Goal: Complete application form

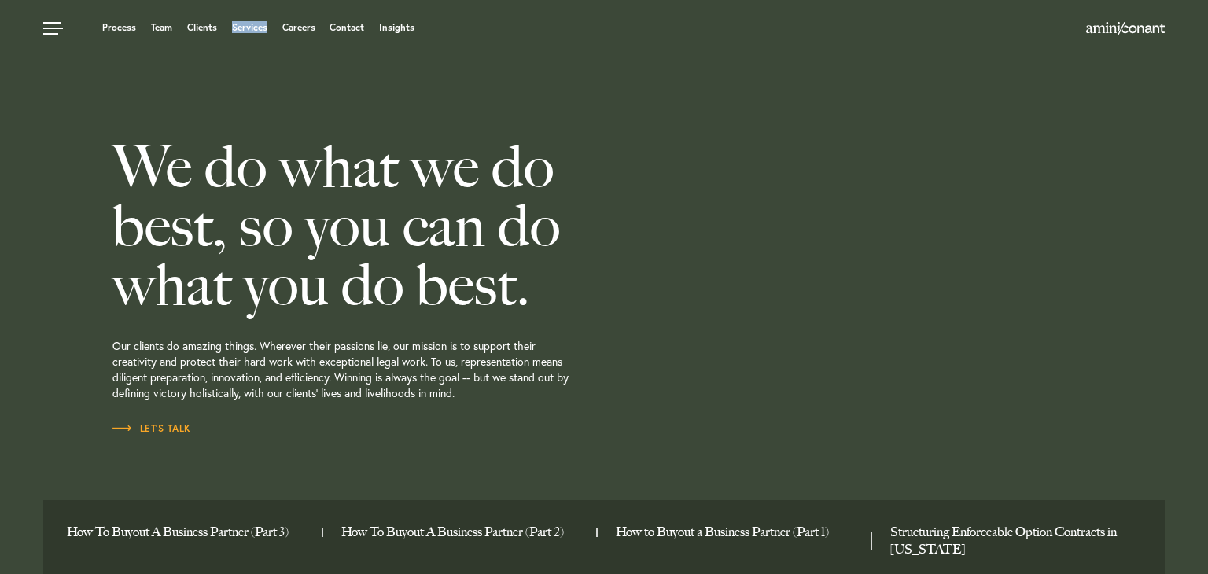
click at [389, 214] on h2 "We do what we do best, so you can do what you do best." at bounding box center [402, 226] width 581 height 177
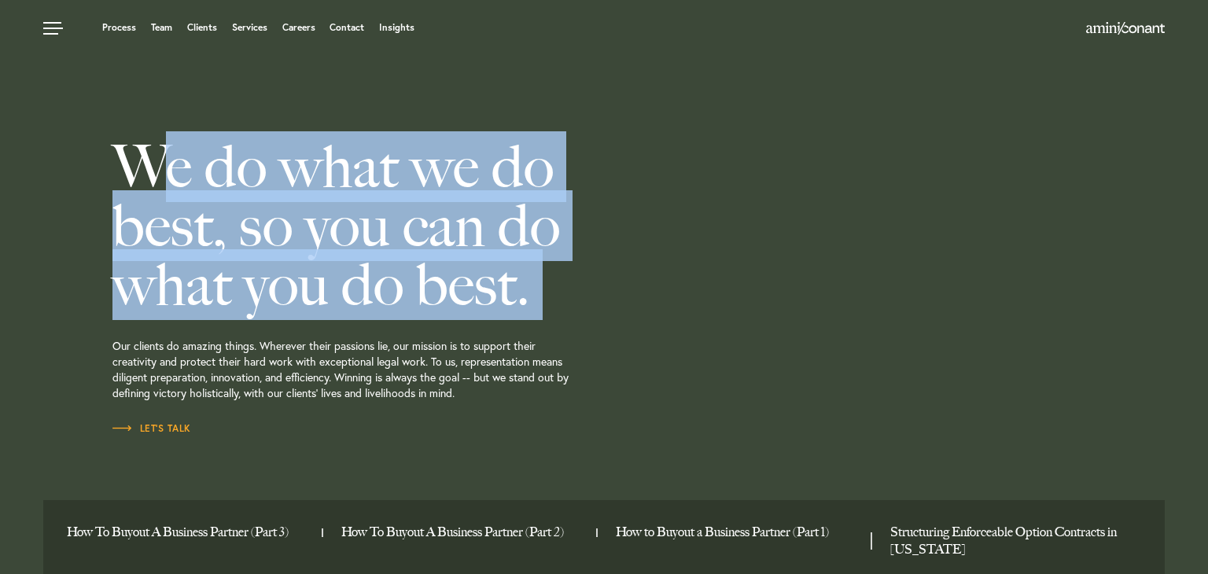
click at [389, 214] on h2 "We do what we do best, so you can do what you do best." at bounding box center [402, 226] width 581 height 177
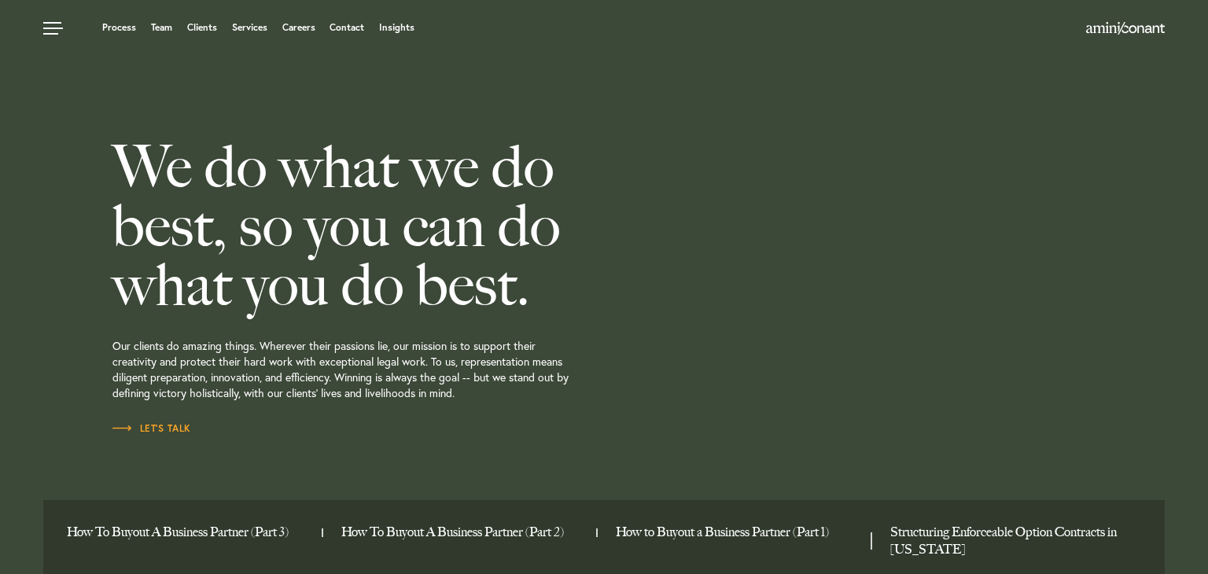
click at [389, 214] on h2 "We do what we do best, so you can do what you do best." at bounding box center [402, 226] width 581 height 177
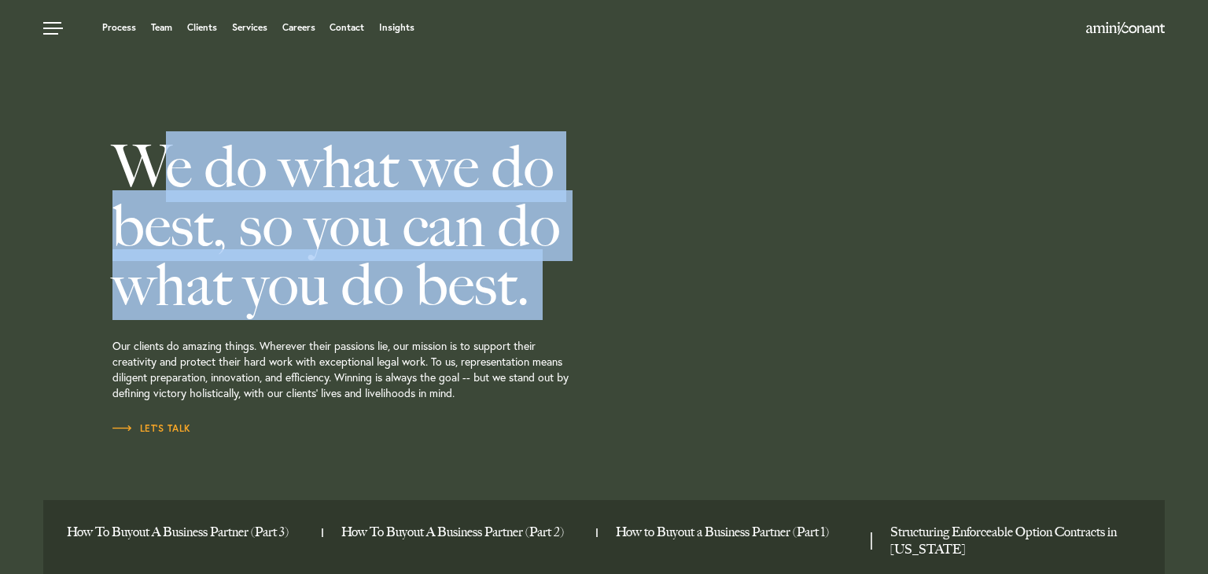
click at [389, 214] on h2 "We do what we do best, so you can do what you do best." at bounding box center [402, 226] width 581 height 177
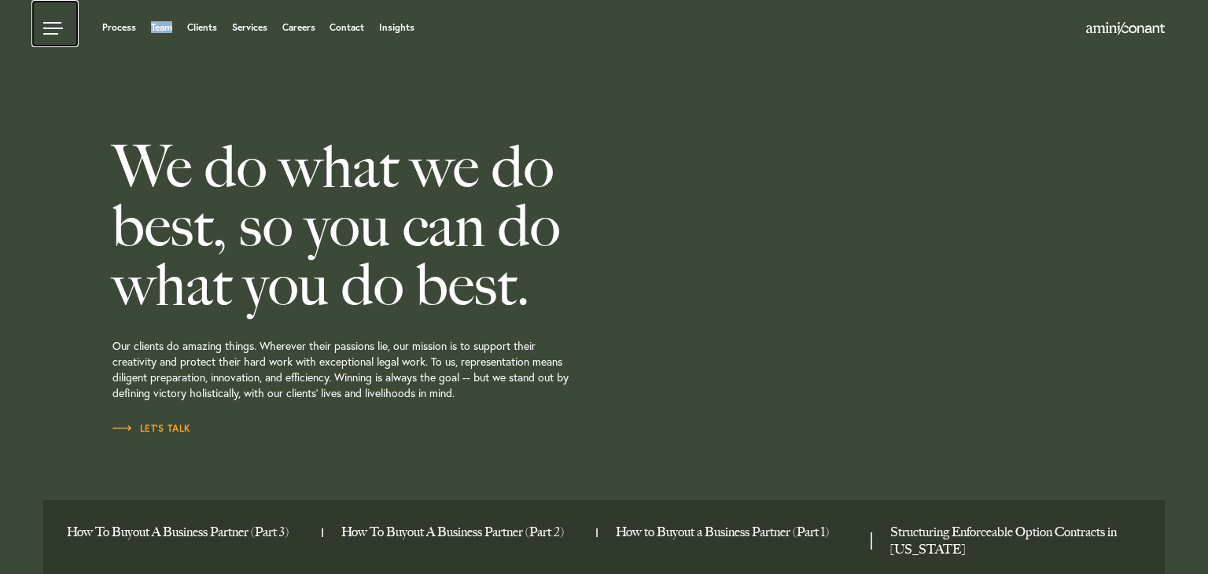
click at [53, 30] on link at bounding box center [54, 23] width 47 height 47
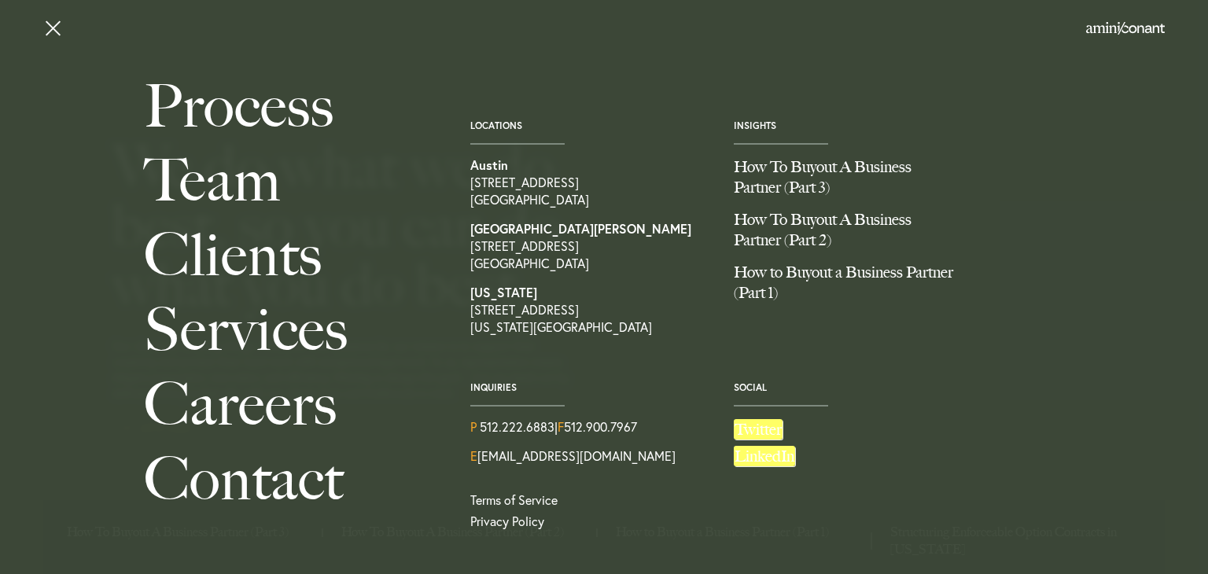
click at [501, 384] on span "Inquiries" at bounding box center [590, 387] width 240 height 11
click at [45, 30] on link at bounding box center [54, 23] width 47 height 47
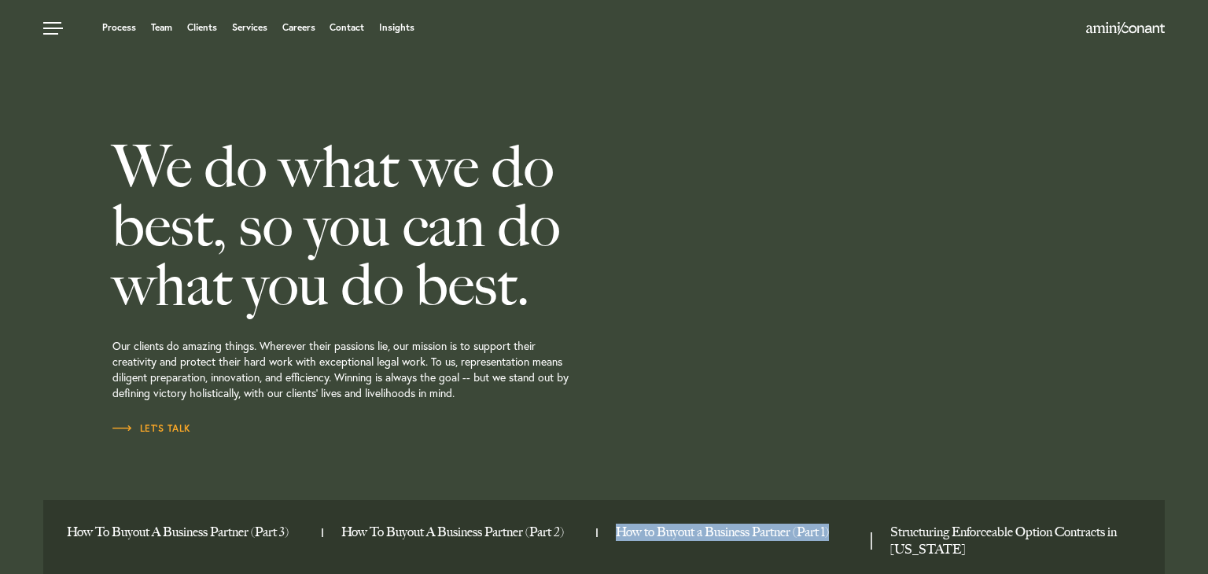
click at [422, 364] on p "Our clients do amazing things. Wherever their passions lie, our mission is to s…" at bounding box center [402, 368] width 581 height 106
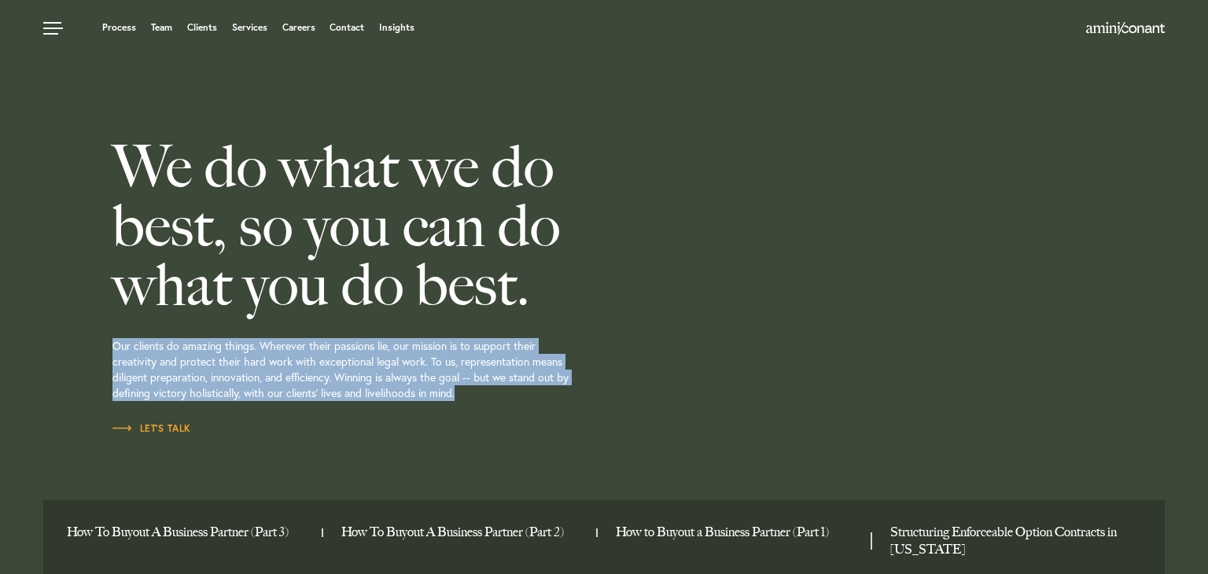
click at [422, 364] on p "Our clients do amazing things. Wherever their passions lie, our mission is to s…" at bounding box center [402, 368] width 581 height 106
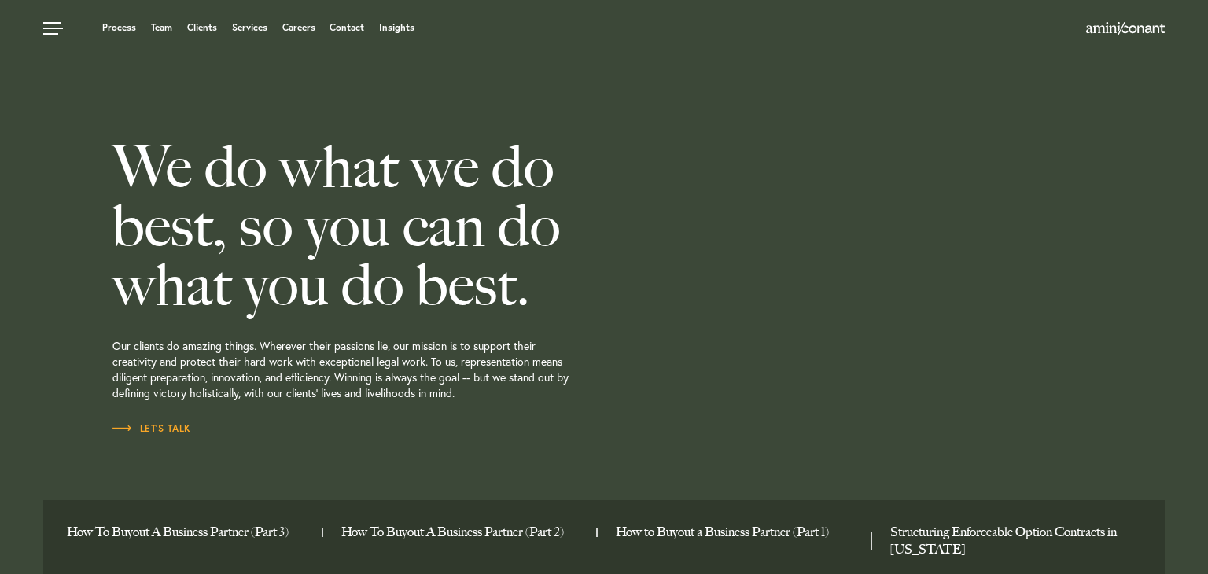
click at [422, 364] on p "Our clients do amazing things. Wherever their passions lie, our mission is to s…" at bounding box center [402, 368] width 581 height 106
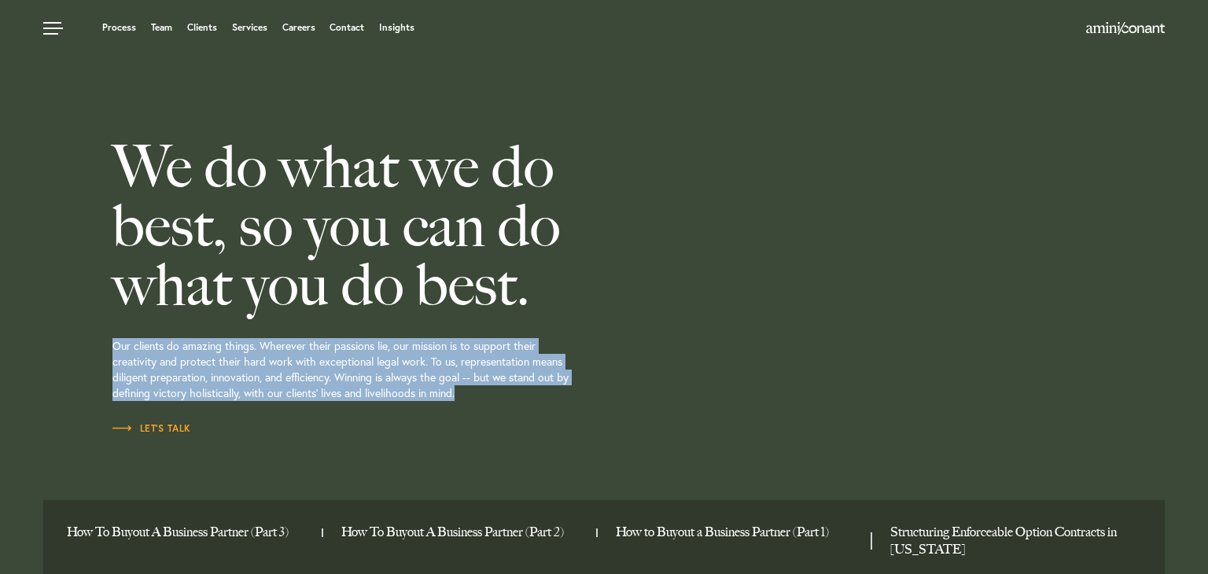
click at [422, 364] on p "Our clients do amazing things. Wherever their passions lie, our mission is to s…" at bounding box center [402, 368] width 581 height 106
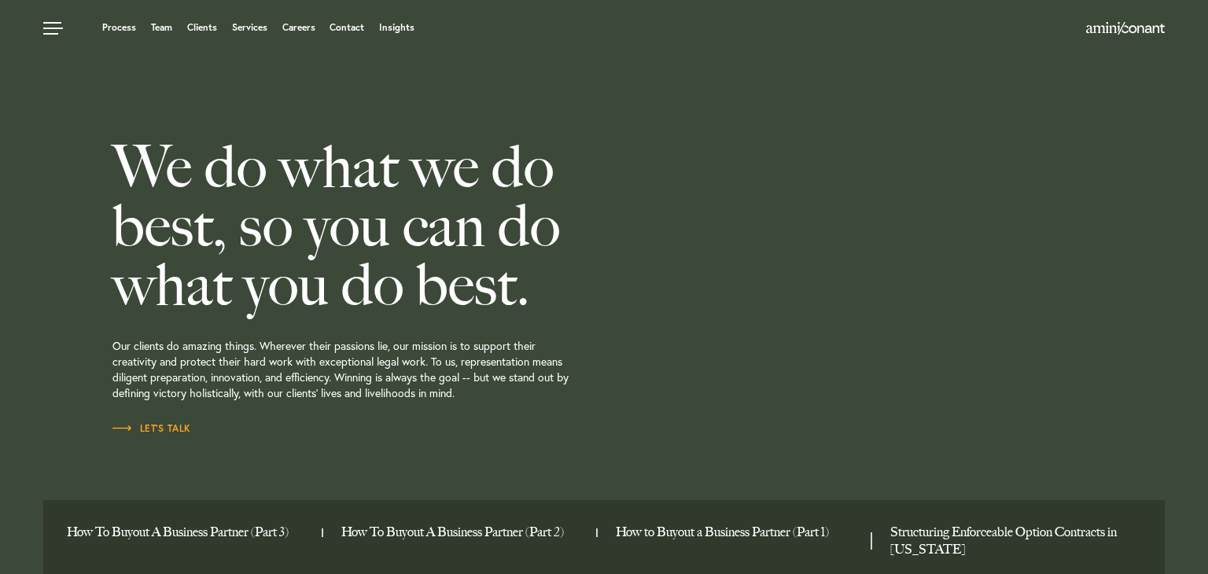
click at [422, 364] on p "Our clients do amazing things. Wherever their passions lie, our mission is to s…" at bounding box center [402, 368] width 581 height 106
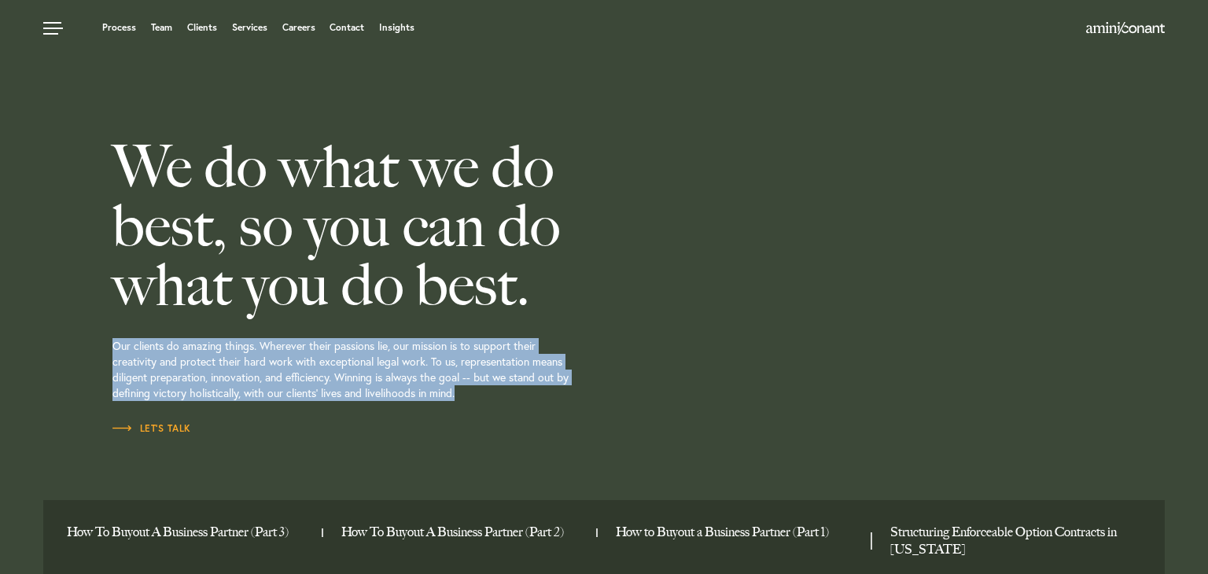
click at [422, 364] on p "Our clients do amazing things. Wherever their passions lie, our mission is to s…" at bounding box center [402, 368] width 581 height 106
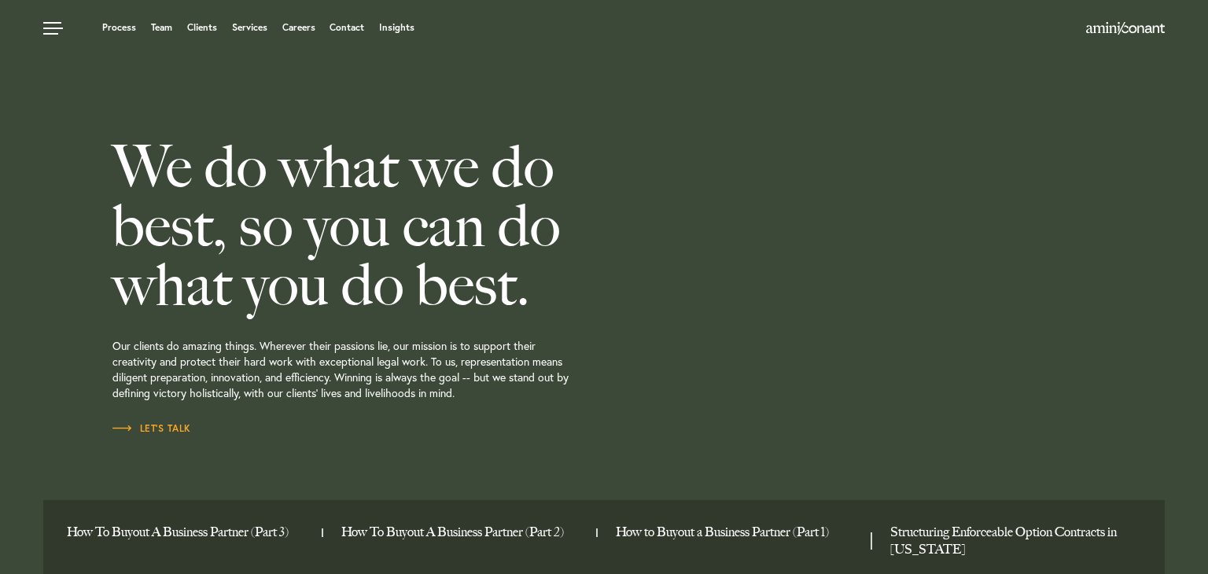
click at [157, 437] on div "We do what we do best, so you can do what you do best. Our clients do amazing t…" at bounding box center [402, 287] width 581 height 574
click at [162, 429] on span "Let’s Talk" at bounding box center [151, 428] width 79 height 9
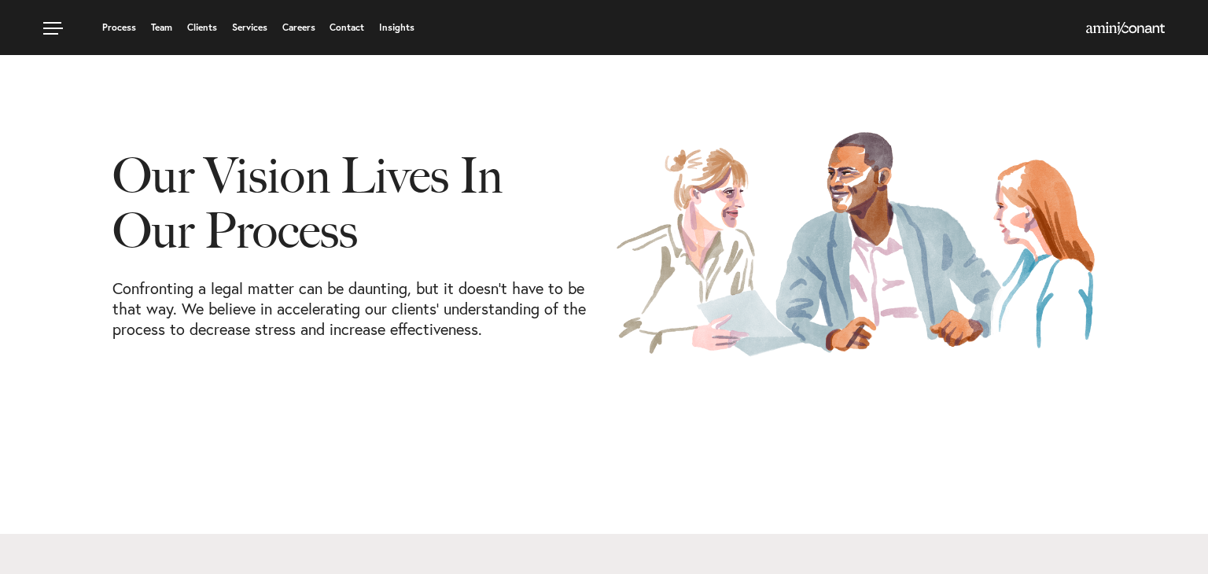
scroll to position [69, 0]
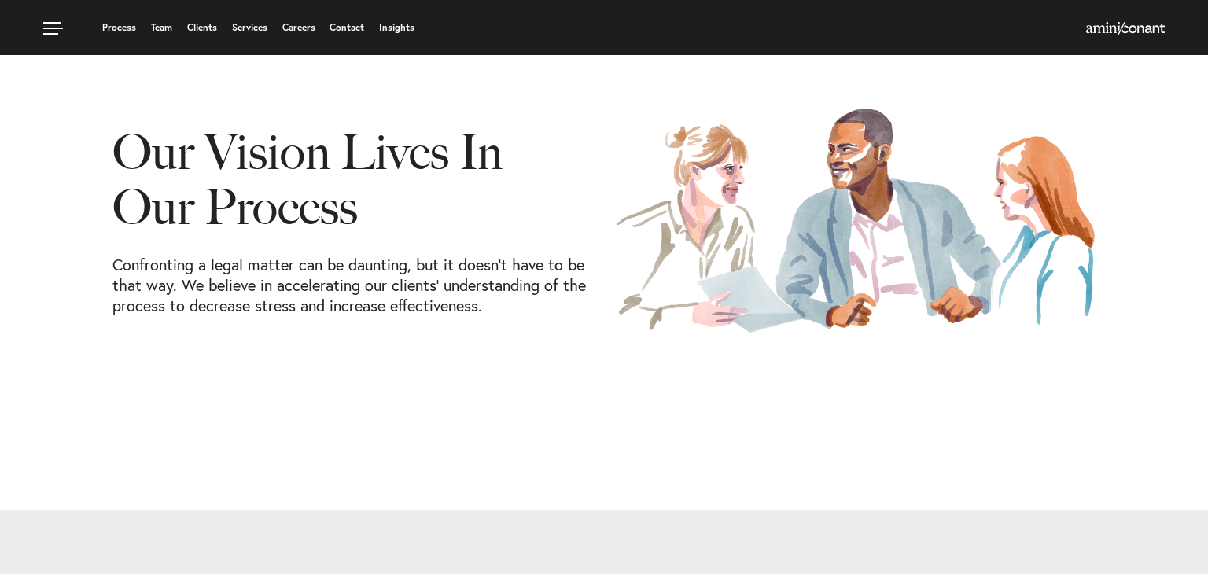
click at [548, 268] on p "Confronting a legal matter can be daunting, but it doesn’t have to be that way.…" at bounding box center [352, 285] width 480 height 61
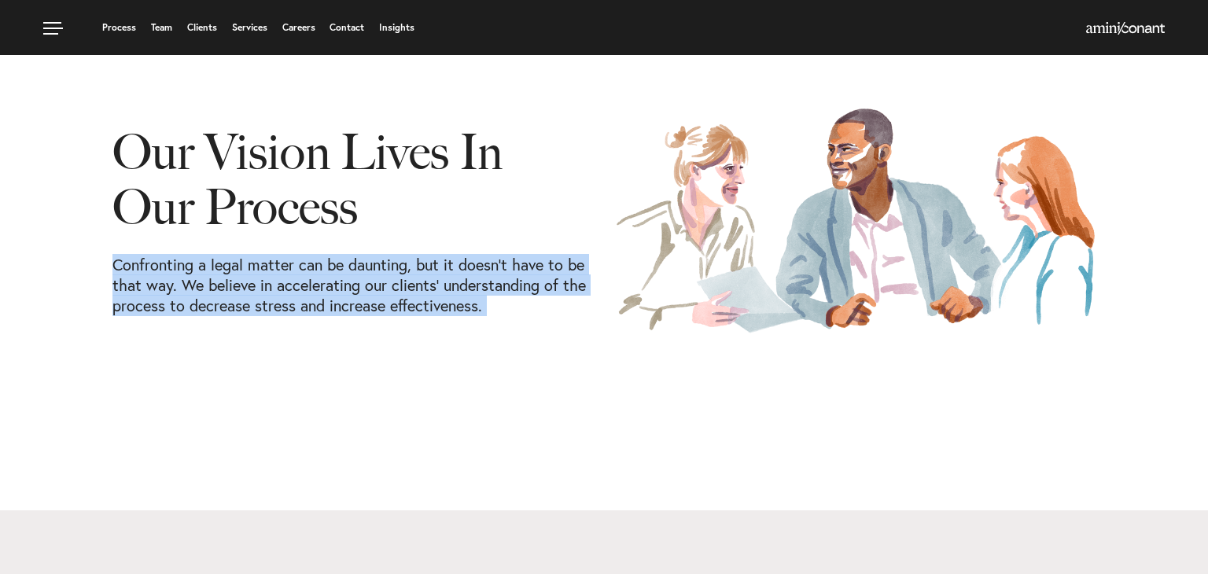
click at [548, 268] on p "Confronting a legal matter can be daunting, but it doesn’t have to be that way.…" at bounding box center [352, 285] width 480 height 61
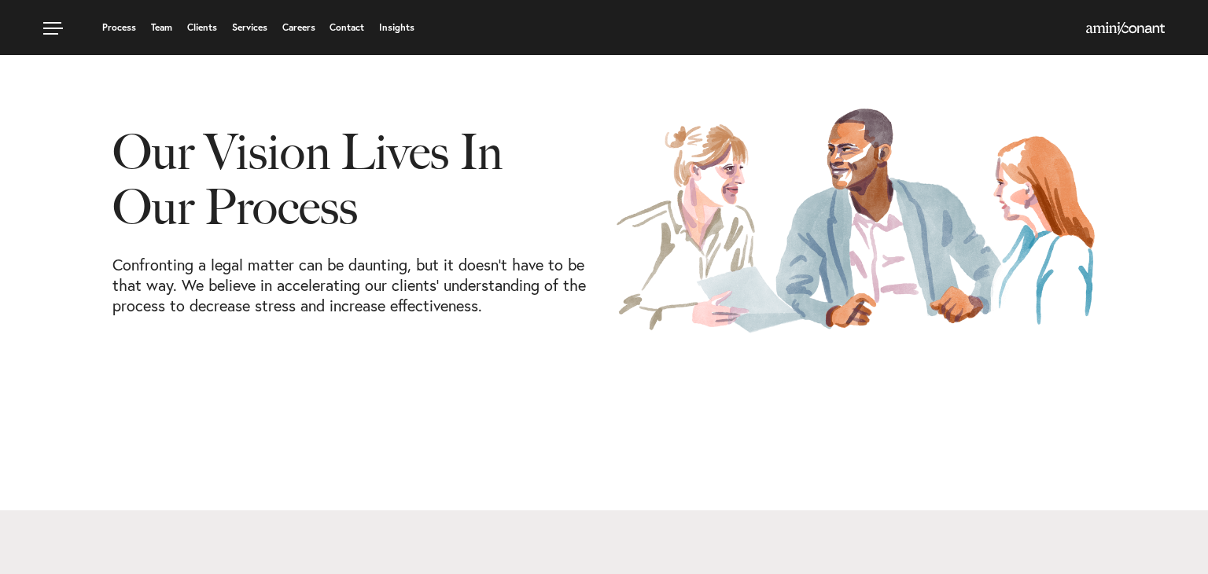
click at [548, 268] on p "Confronting a legal matter can be daunting, but it doesn’t have to be that way.…" at bounding box center [352, 285] width 480 height 61
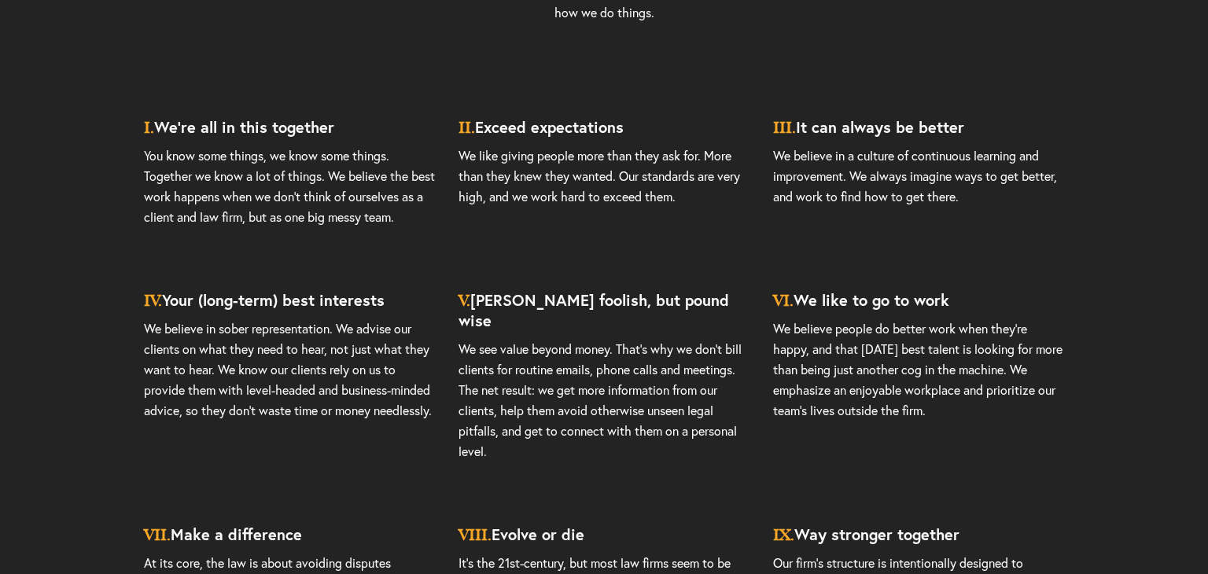
scroll to position [3661, 0]
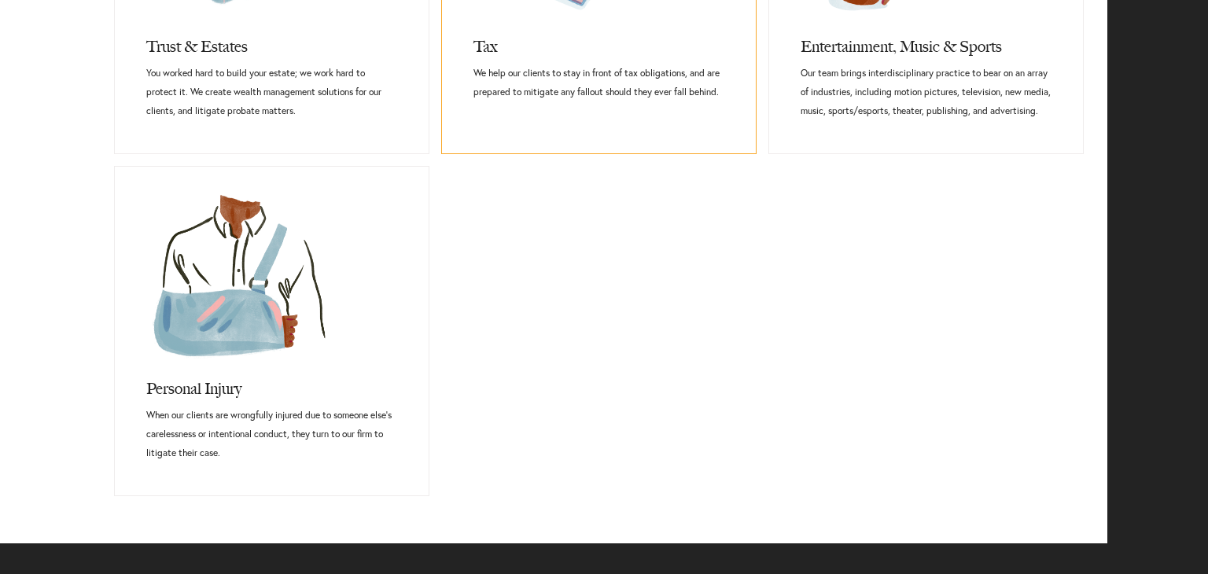
scroll to position [1266, 0]
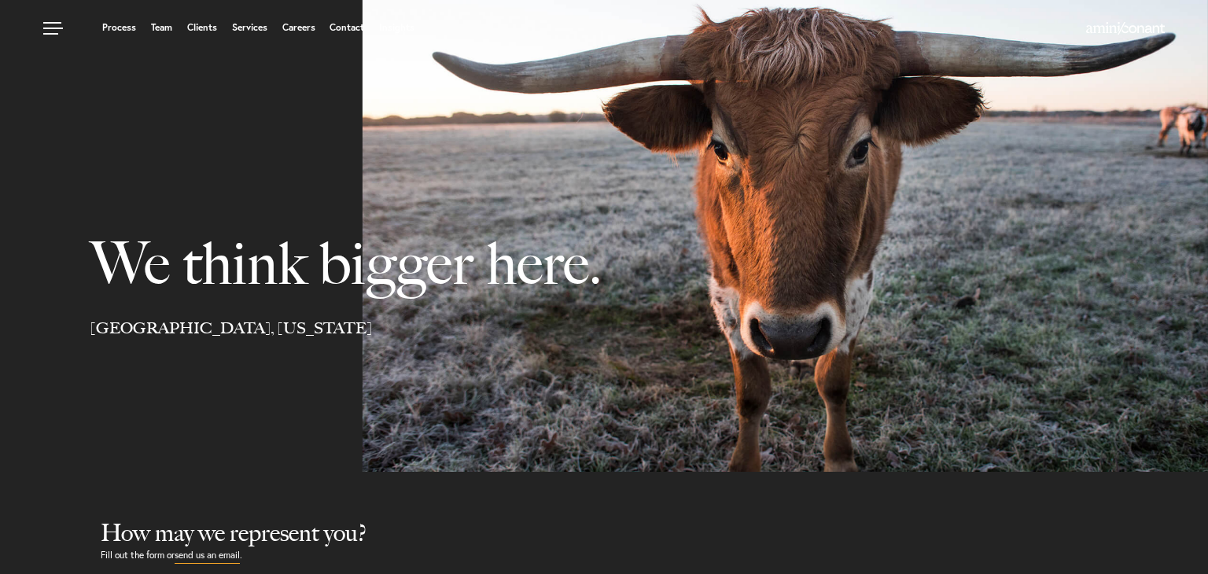
select select "Austin"
select select "Business and Civil Litigation"
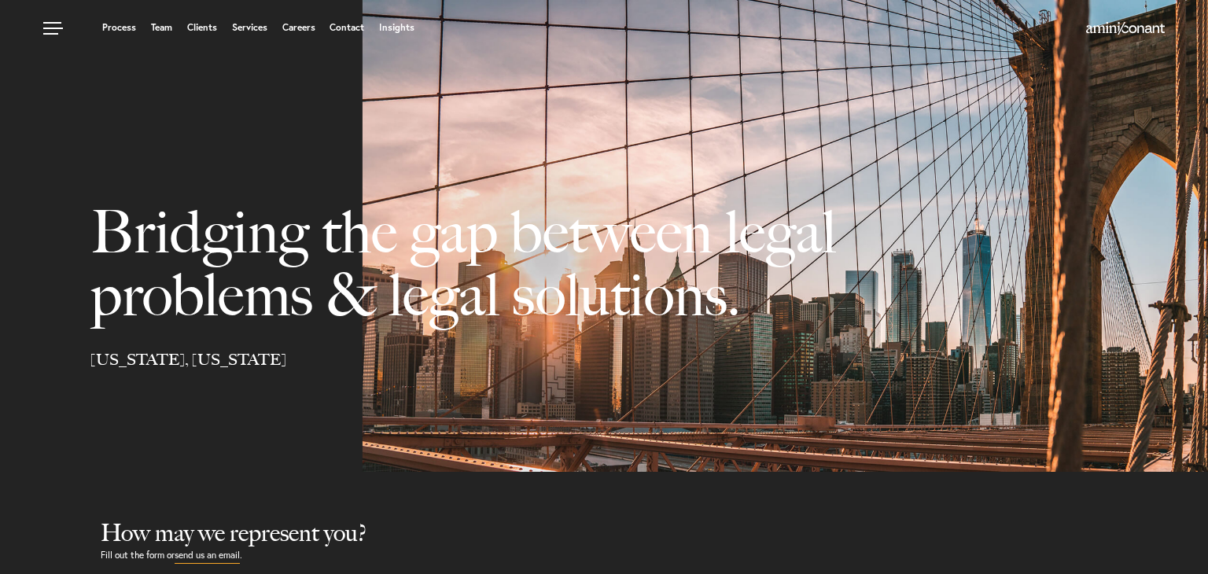
click at [515, 262] on h1 "Bridging the gap between legal problems & legal solutions." at bounding box center [423, 214] width 846 height 271
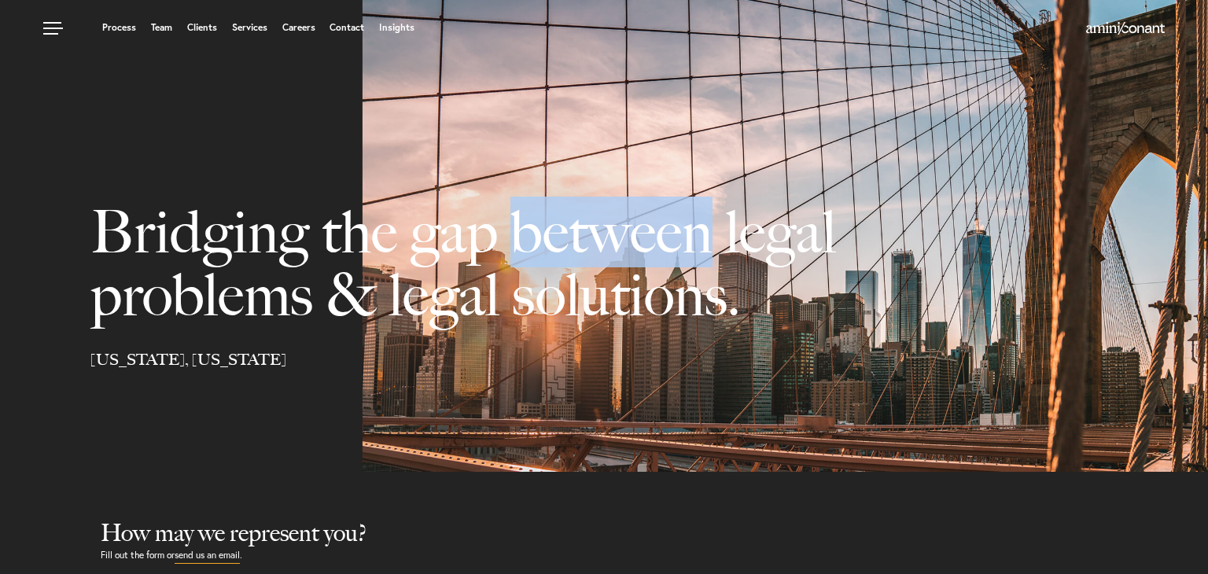
click at [515, 262] on h1 "Bridging the gap between legal problems & legal solutions." at bounding box center [423, 214] width 846 height 271
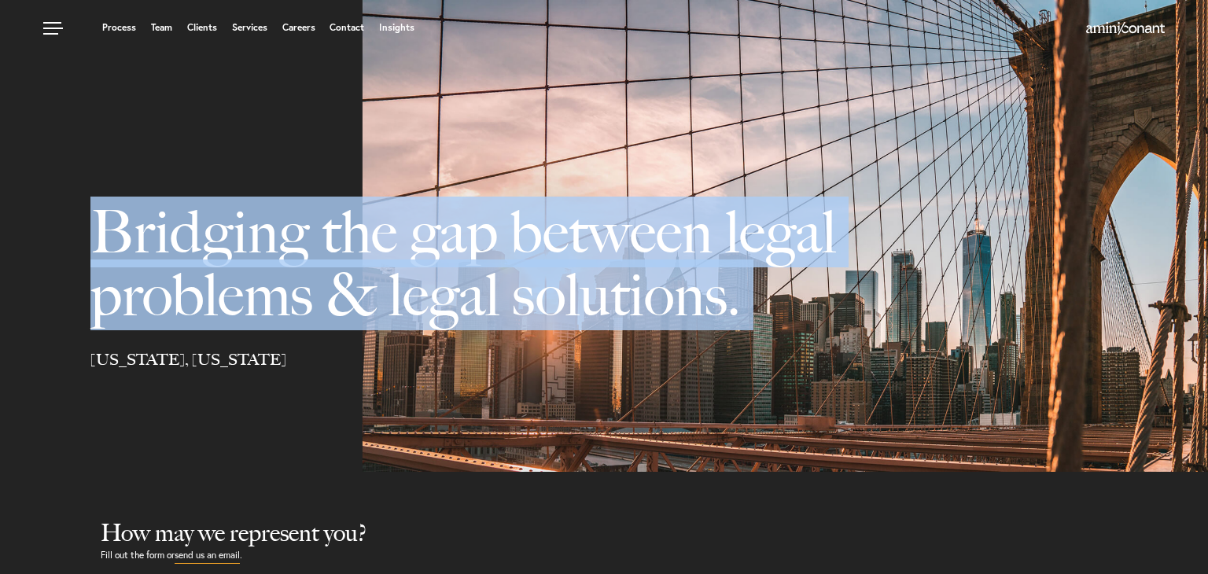
click at [515, 262] on h1 "Bridging the gap between legal problems & legal solutions." at bounding box center [423, 214] width 846 height 271
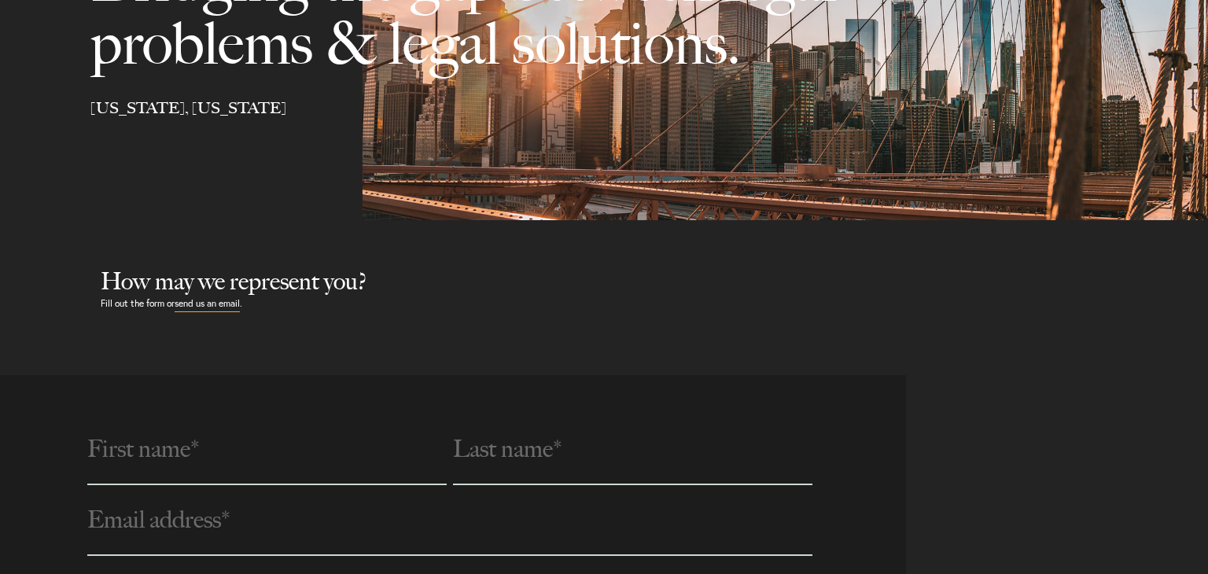
scroll to position [315, 0]
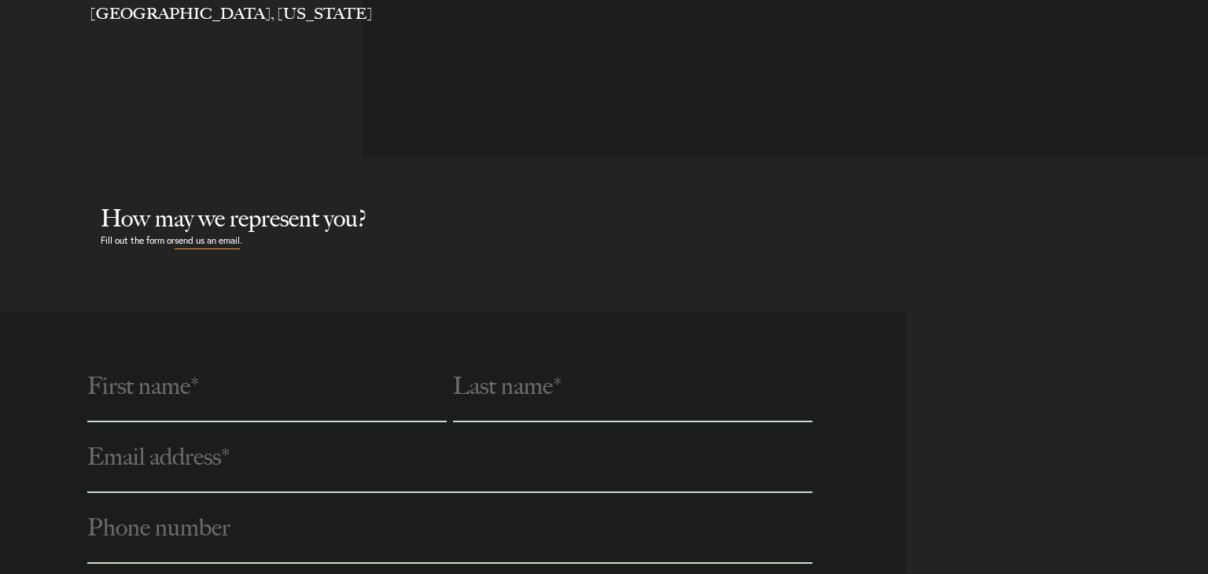
click at [273, 218] on h2 "How may we represent you?" at bounding box center [655, 219] width 1108 height 28
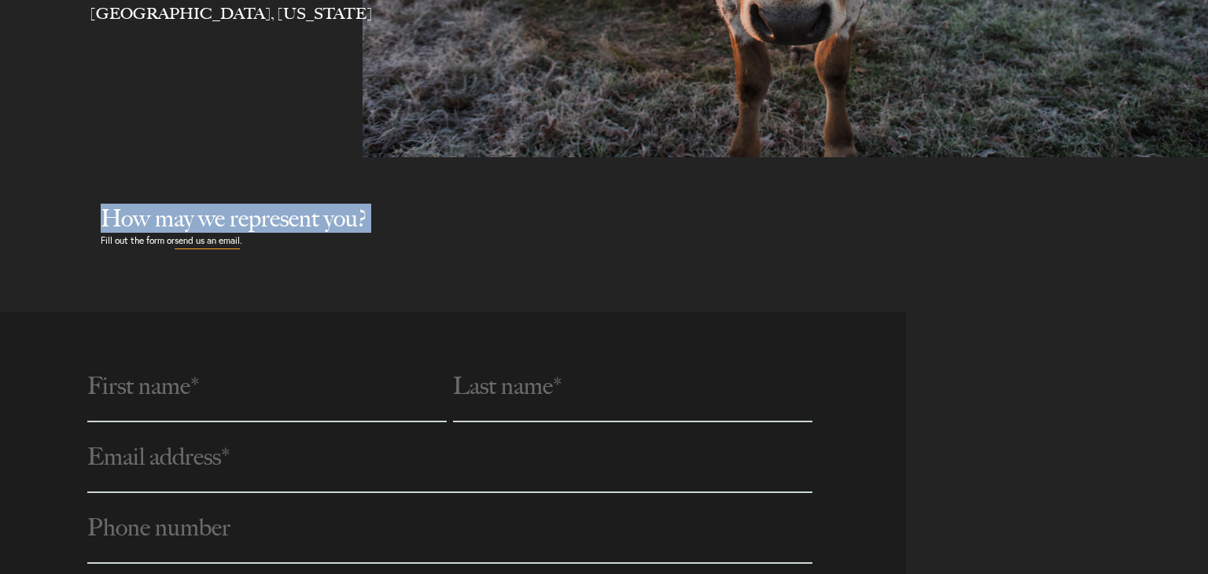
click at [273, 218] on h2 "How may we represent you?" at bounding box center [655, 219] width 1108 height 28
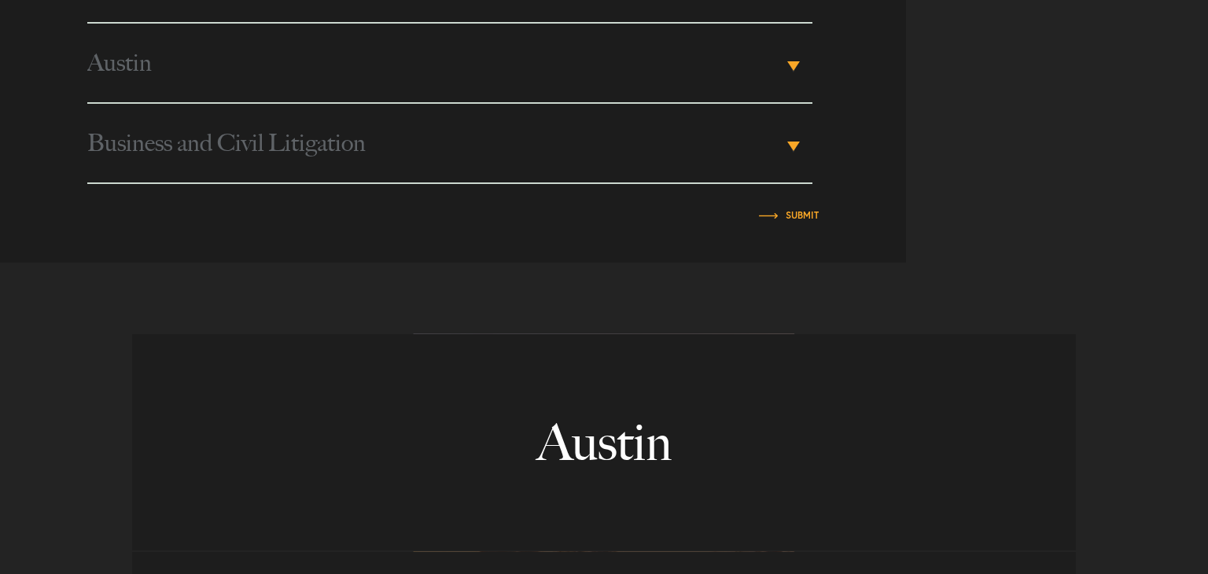
scroll to position [884, 0]
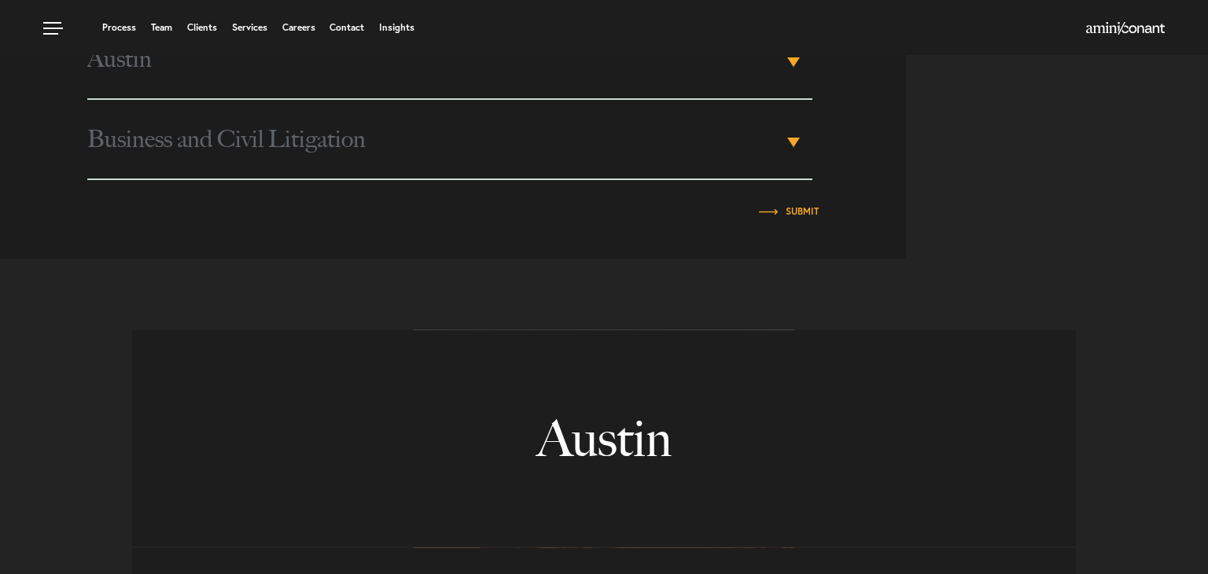
click at [435, 182] on div "Submit" at bounding box center [453, 199] width 732 height 39
click at [436, 159] on span "Business and Civil Litigation" at bounding box center [434, 139] width 695 height 79
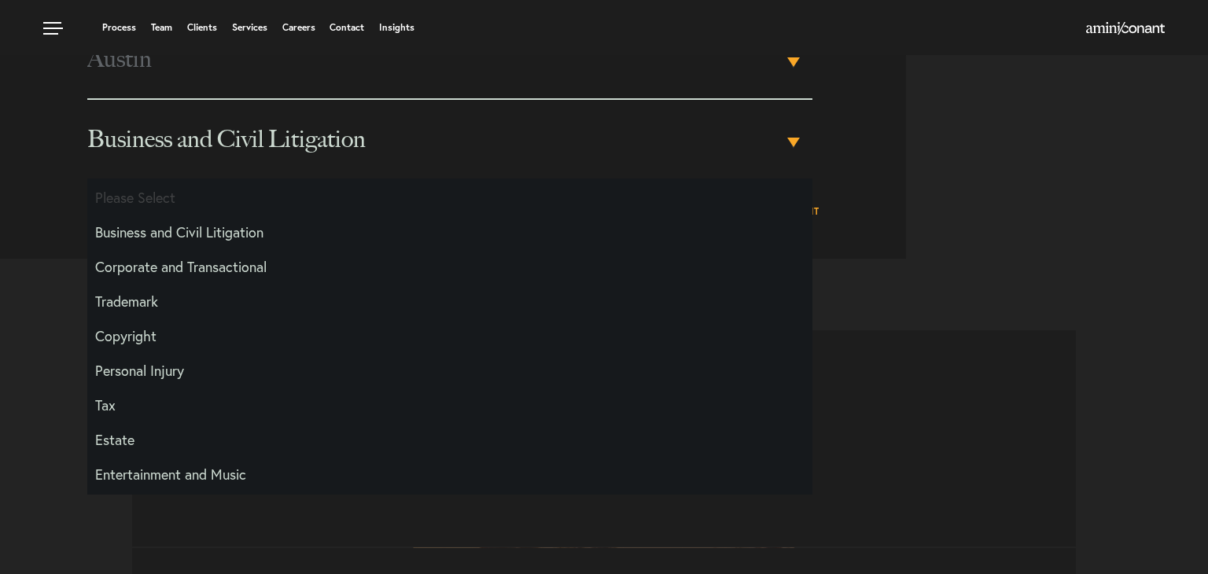
click at [436, 159] on span "Business and Civil Litigation" at bounding box center [434, 139] width 695 height 79
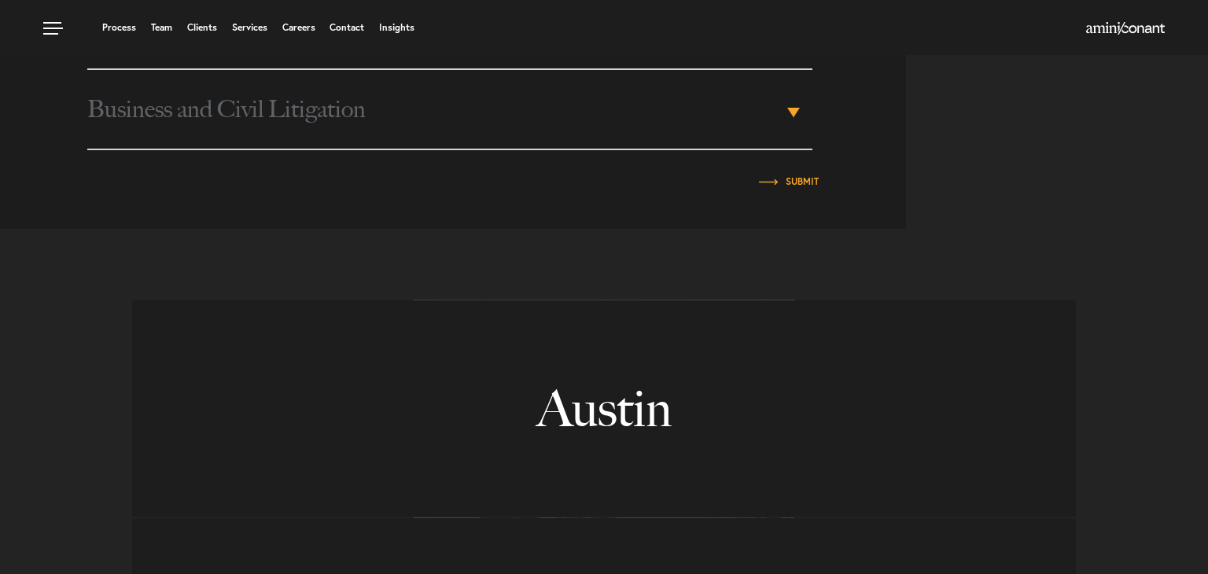
scroll to position [776, 0]
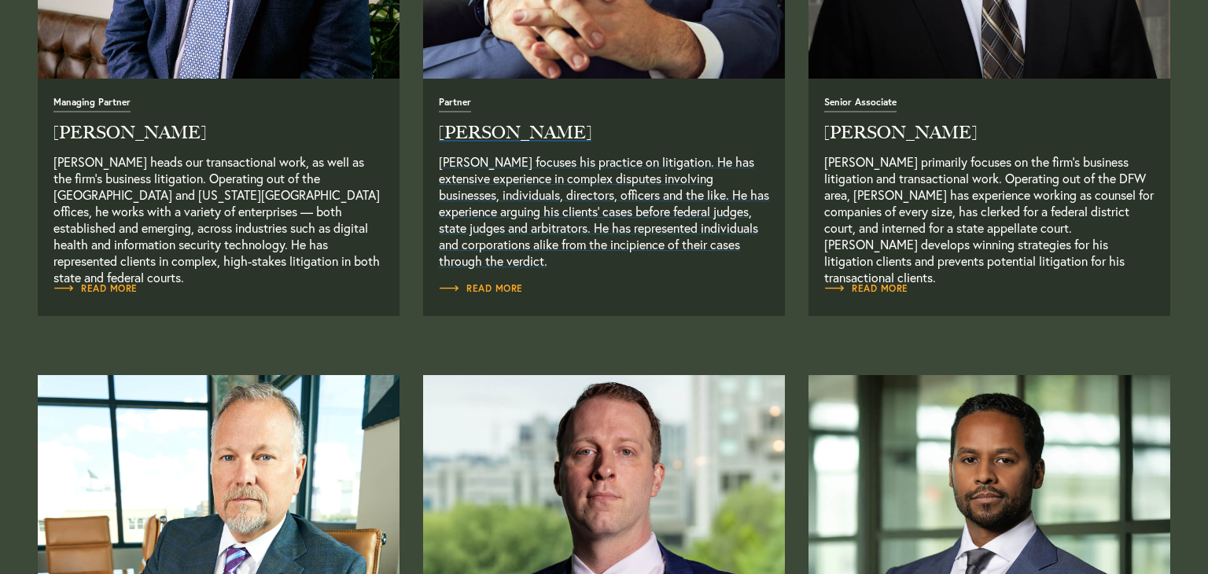
scroll to position [913, 0]
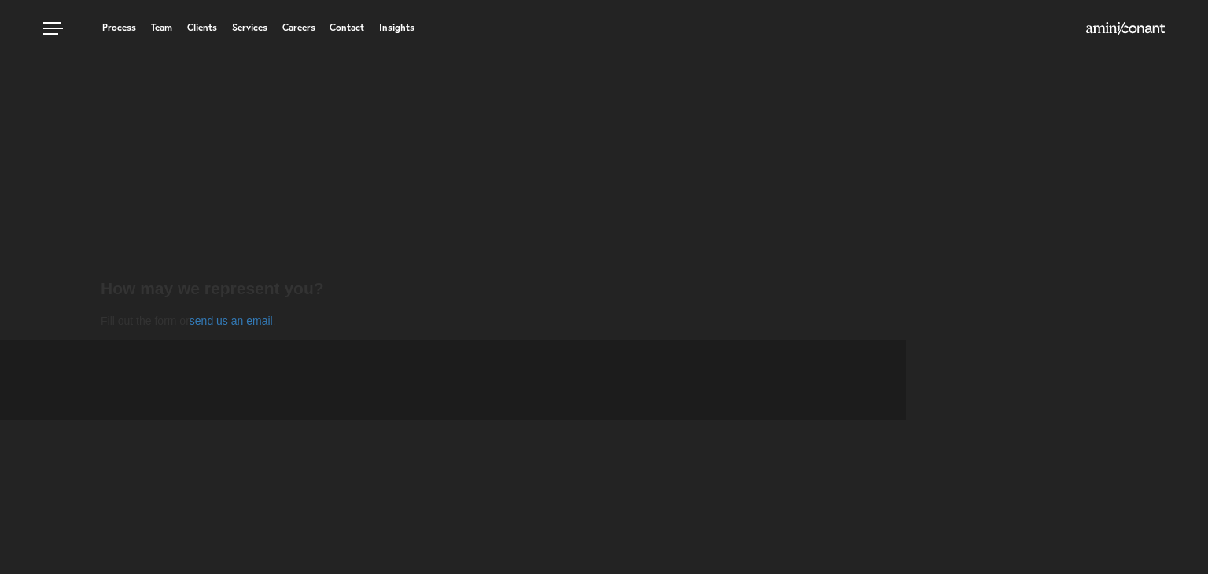
click at [254, 46] on h1 "We think bigger here." at bounding box center [604, 30] width 1208 height 31
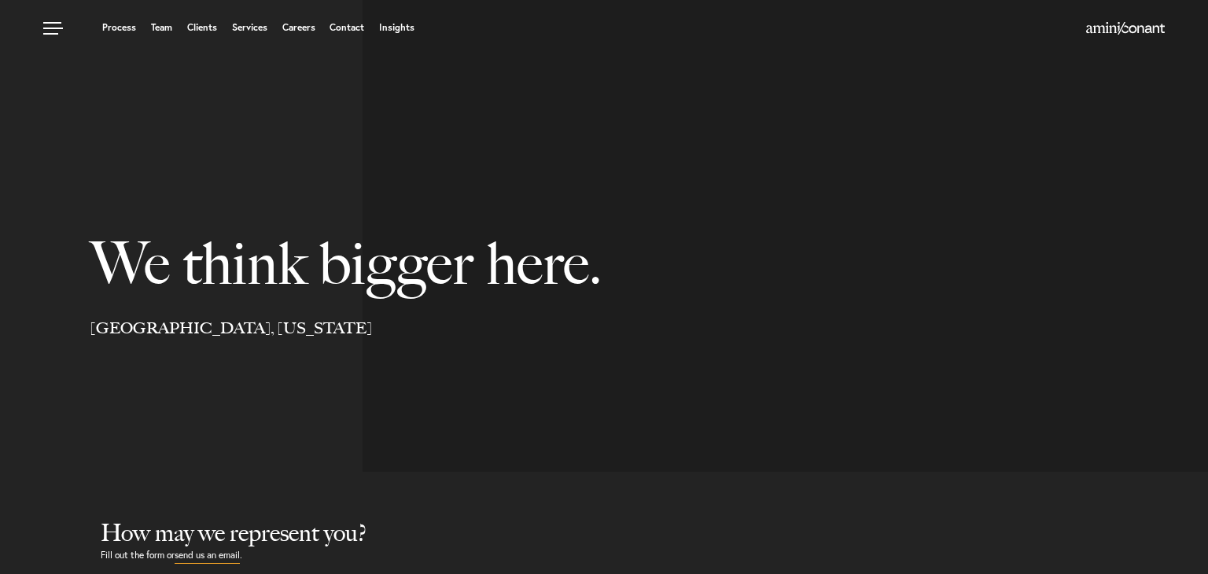
click at [254, 286] on h1 "We think bigger here." at bounding box center [423, 215] width 846 height 208
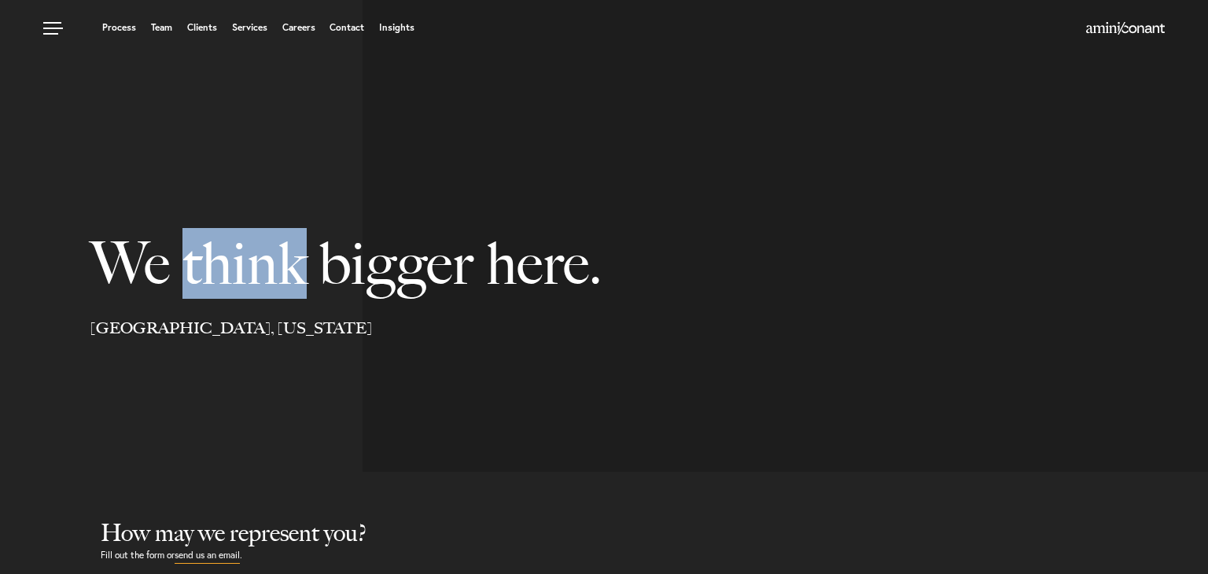
click at [254, 286] on h1 "We think bigger here." at bounding box center [423, 215] width 846 height 208
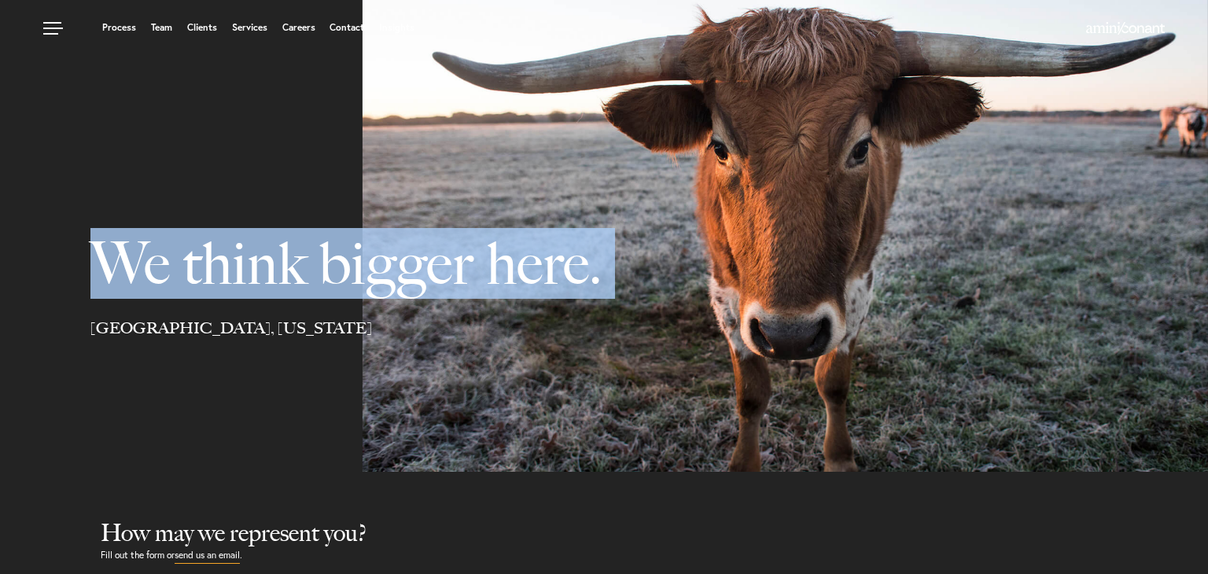
click at [254, 286] on h1 "We think bigger here." at bounding box center [423, 215] width 846 height 208
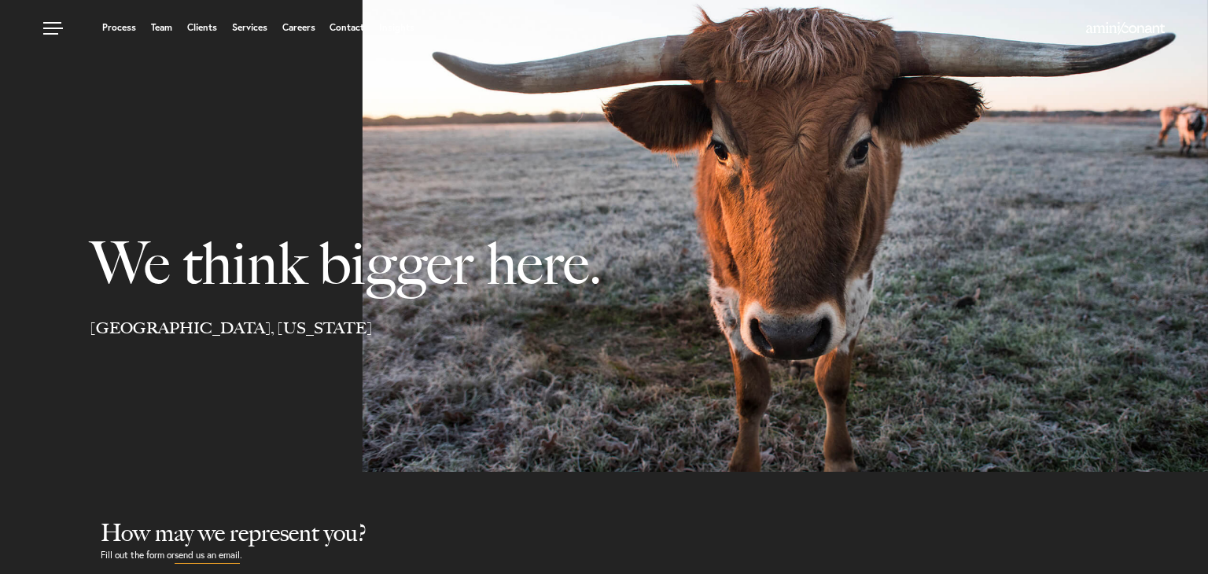
select select "Austin"
select select "Business and Civil Litigation"
click at [254, 286] on h1 "We think bigger here." at bounding box center [423, 215] width 846 height 208
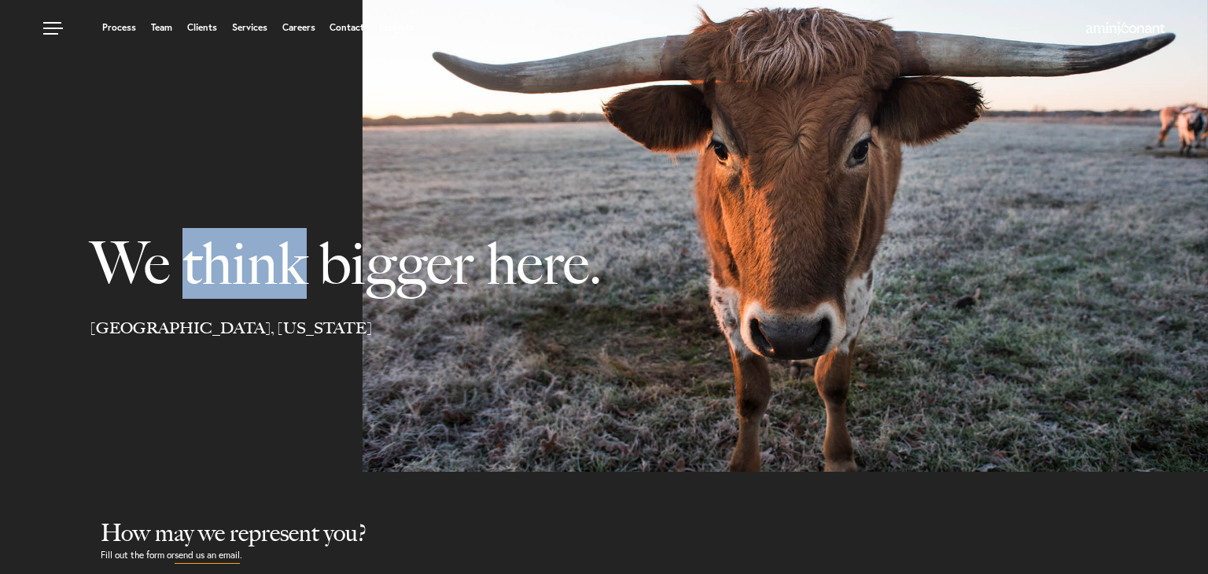
click at [254, 286] on h1 "We think bigger here." at bounding box center [423, 215] width 846 height 208
select select "Austin"
select select "Business and Civil Litigation"
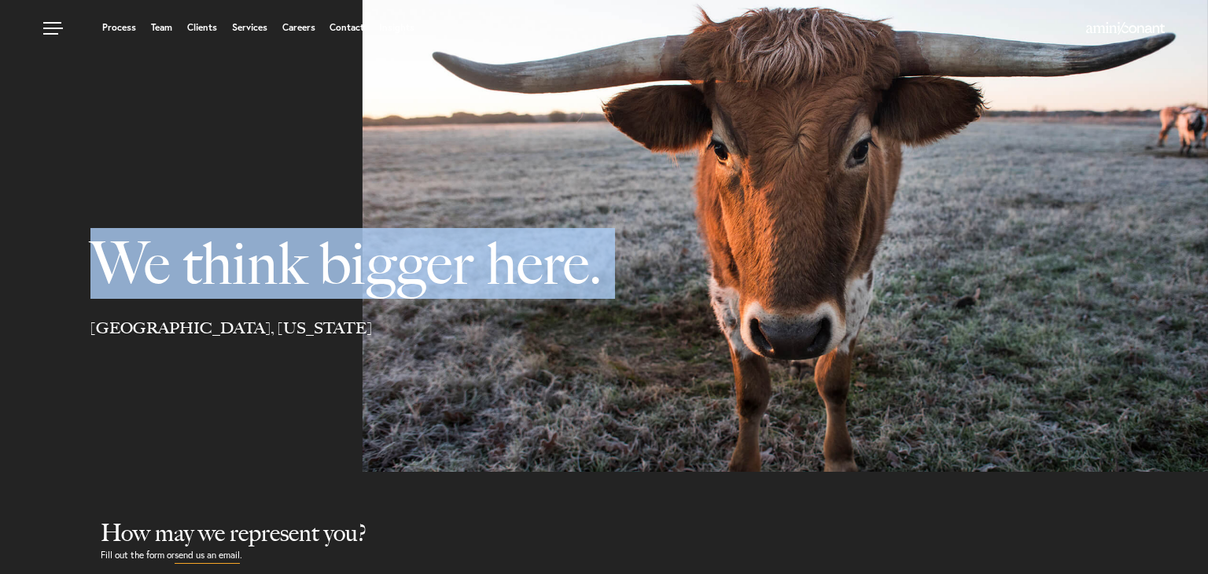
click at [254, 286] on h1 "We think bigger here." at bounding box center [423, 215] width 846 height 208
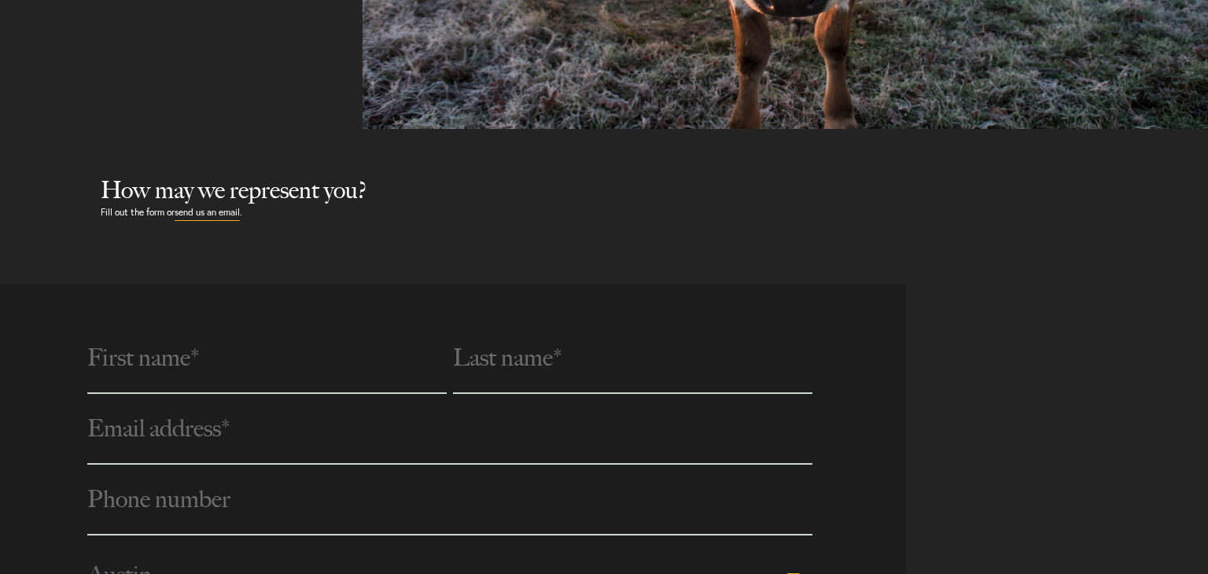
scroll to position [350, 0]
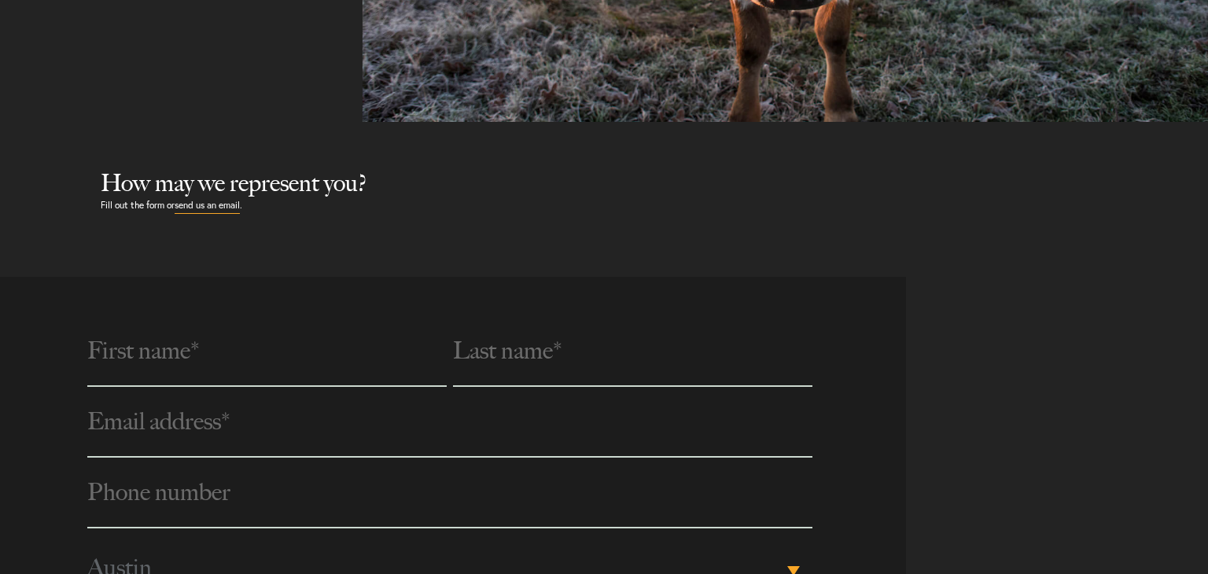
click at [290, 154] on section "How may we represent you? Fill out the form or send us an email ." at bounding box center [604, 199] width 1208 height 155
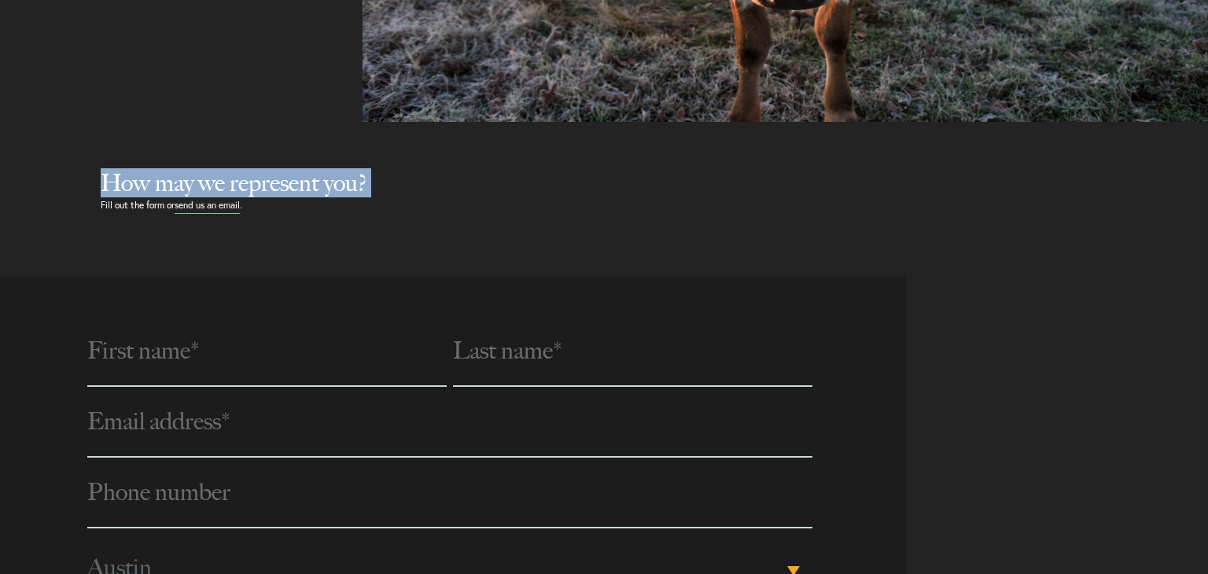
click at [290, 154] on section "How may we represent you? Fill out the form or send us an email ." at bounding box center [604, 199] width 1208 height 155
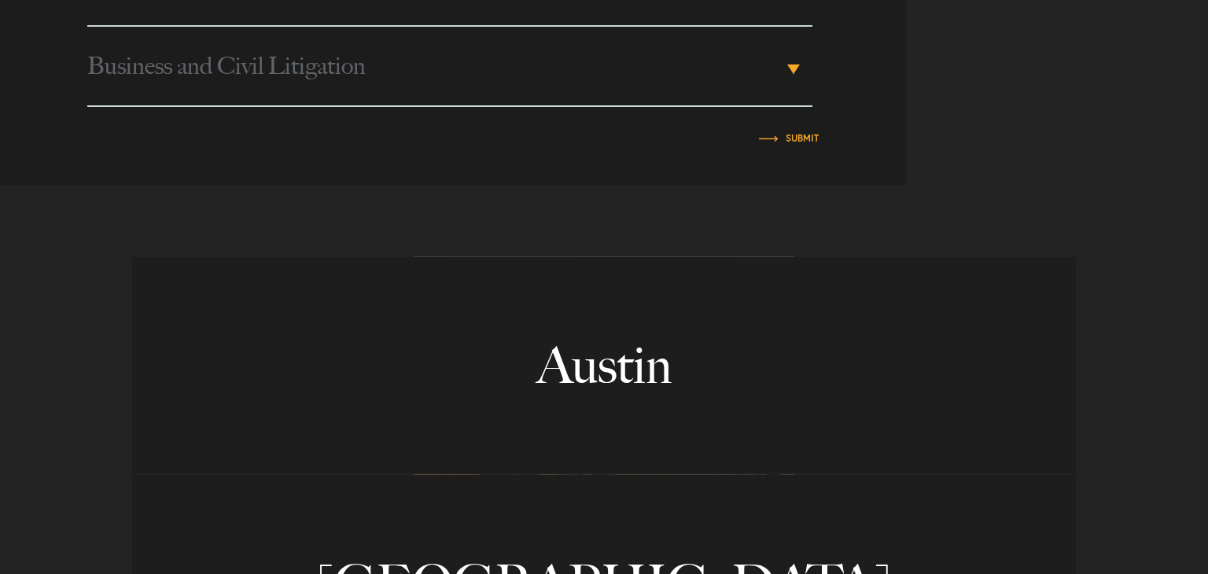
scroll to position [972, 0]
